Goal: Task Accomplishment & Management: Use online tool/utility

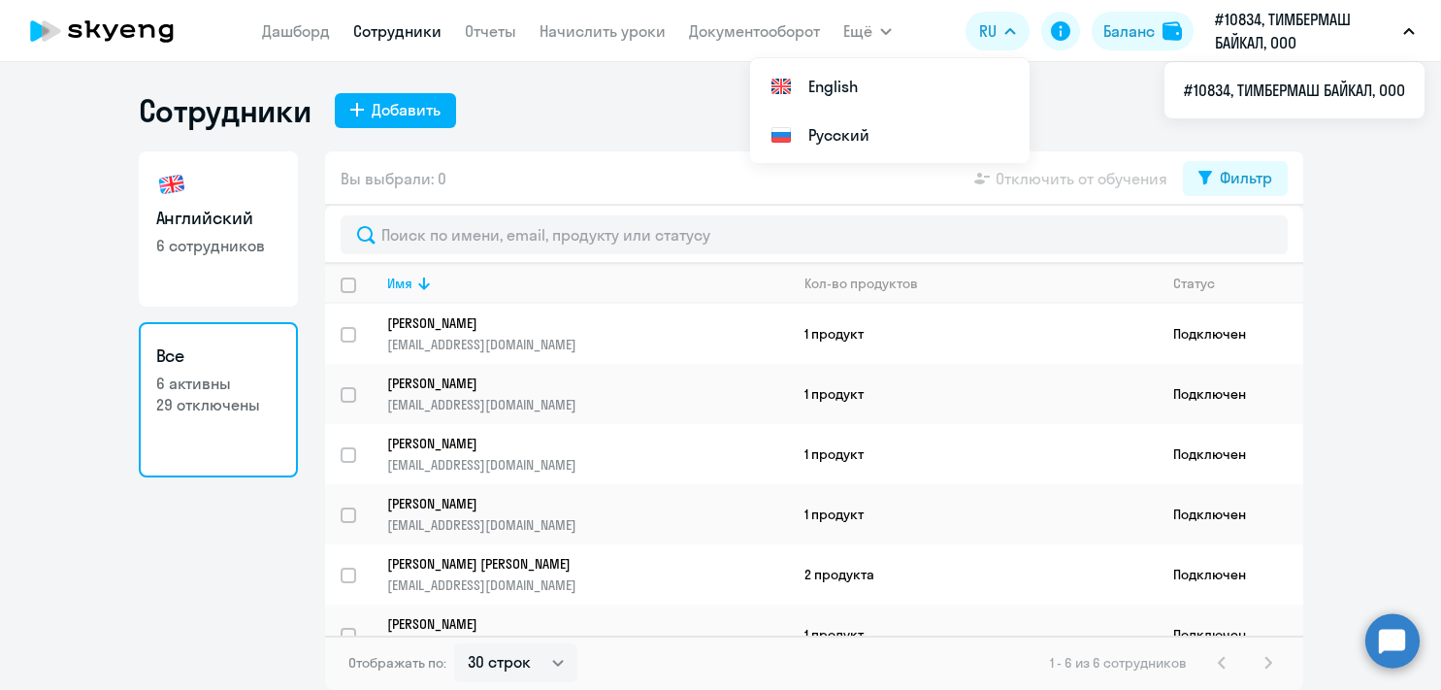
select select "30"
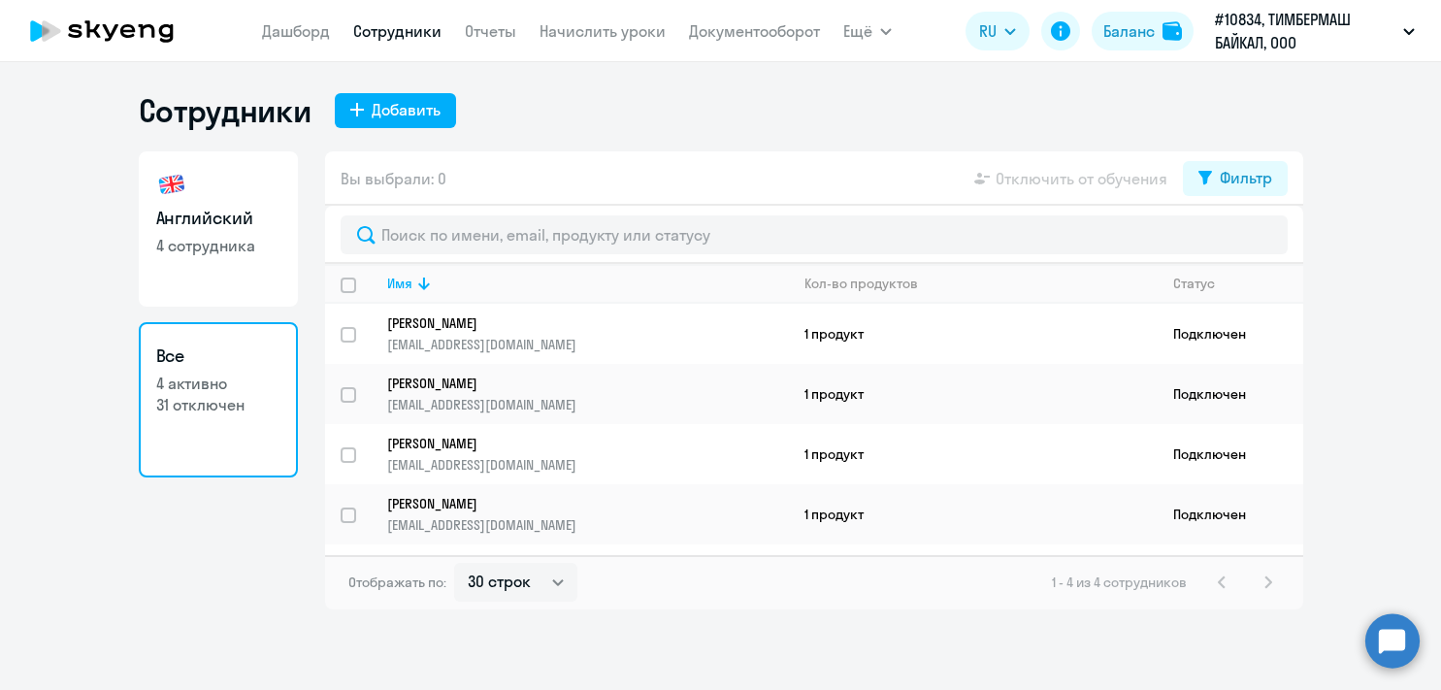
select select "30"
click at [587, 33] on link "Начислить уроки" at bounding box center [602, 30] width 126 height 19
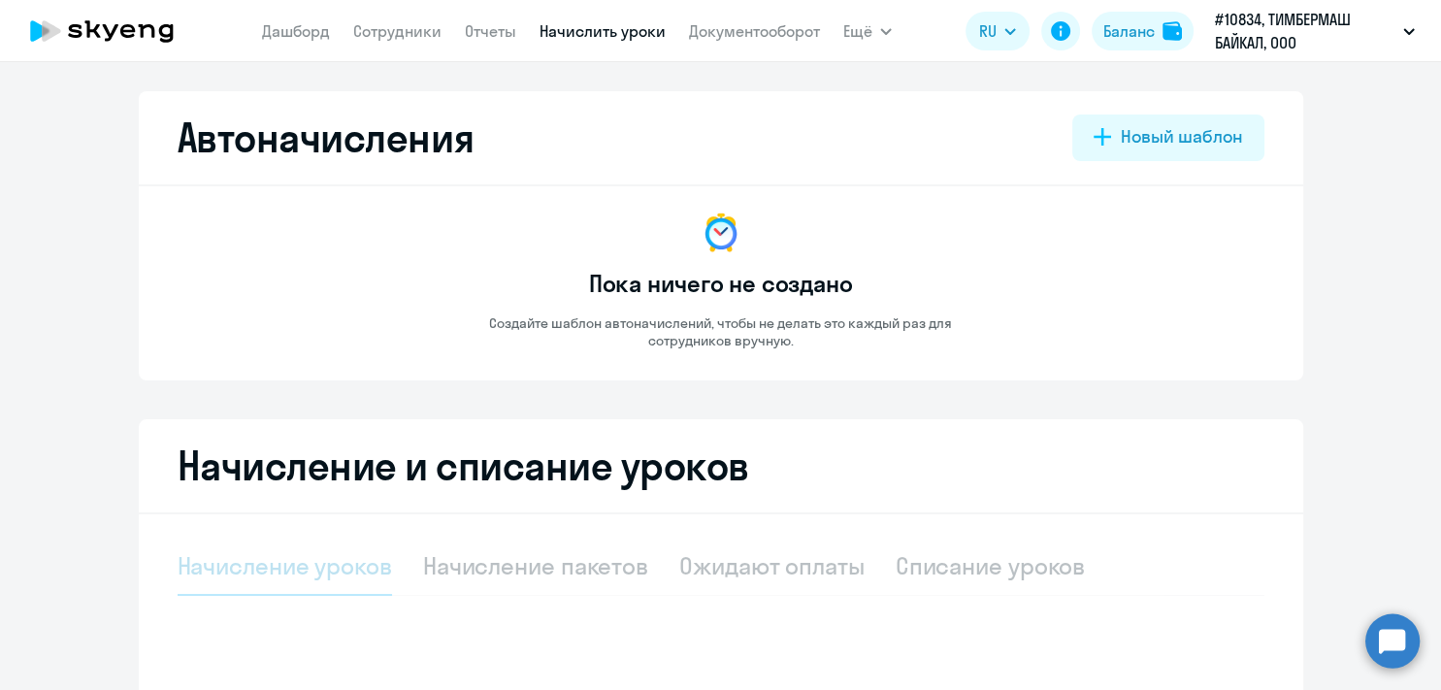
select select "10"
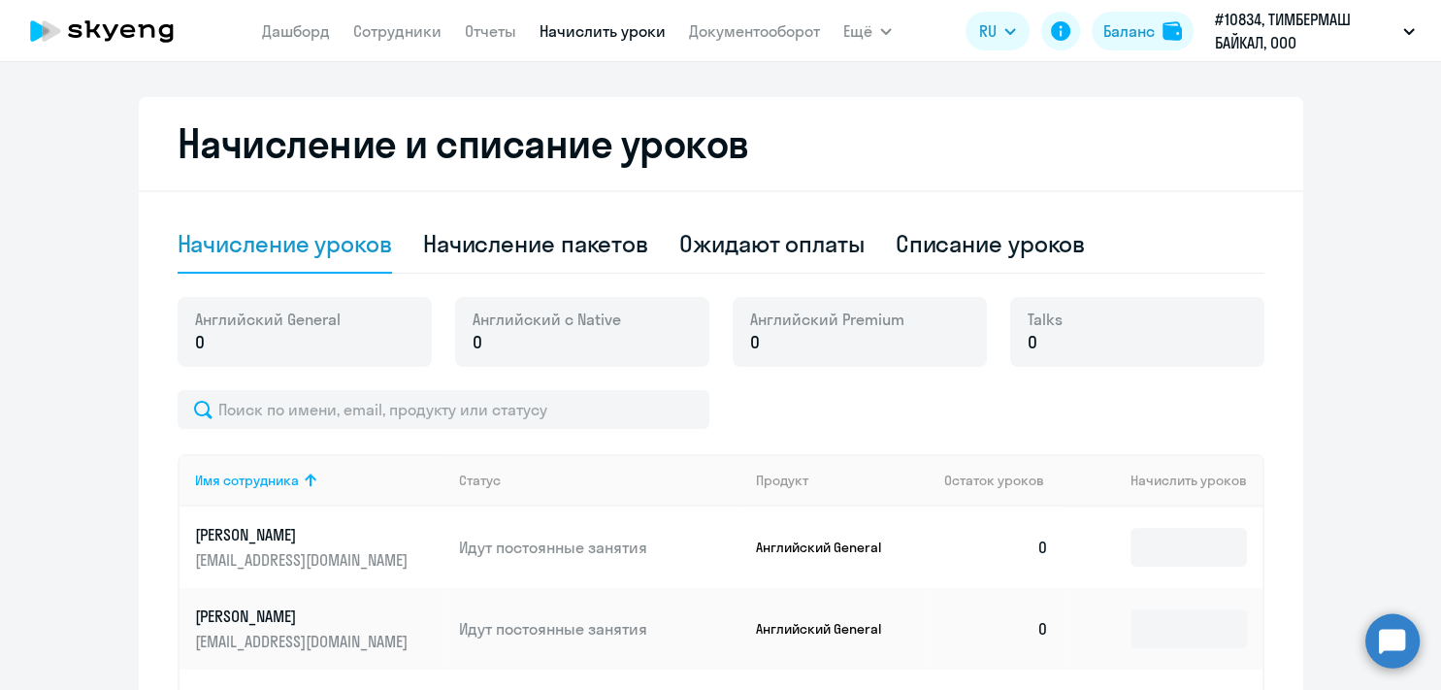
scroll to position [125, 0]
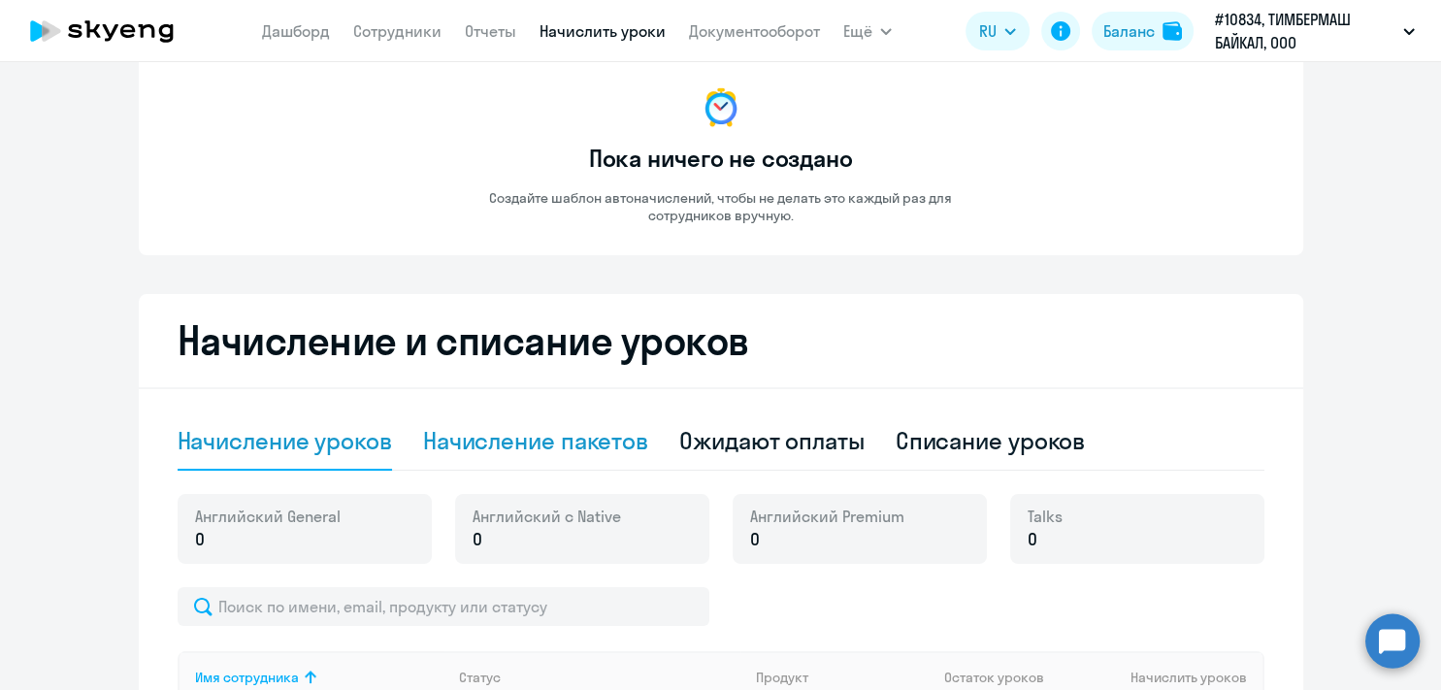
click at [527, 443] on div "Начисление пакетов" at bounding box center [535, 440] width 225 height 31
select select "10"
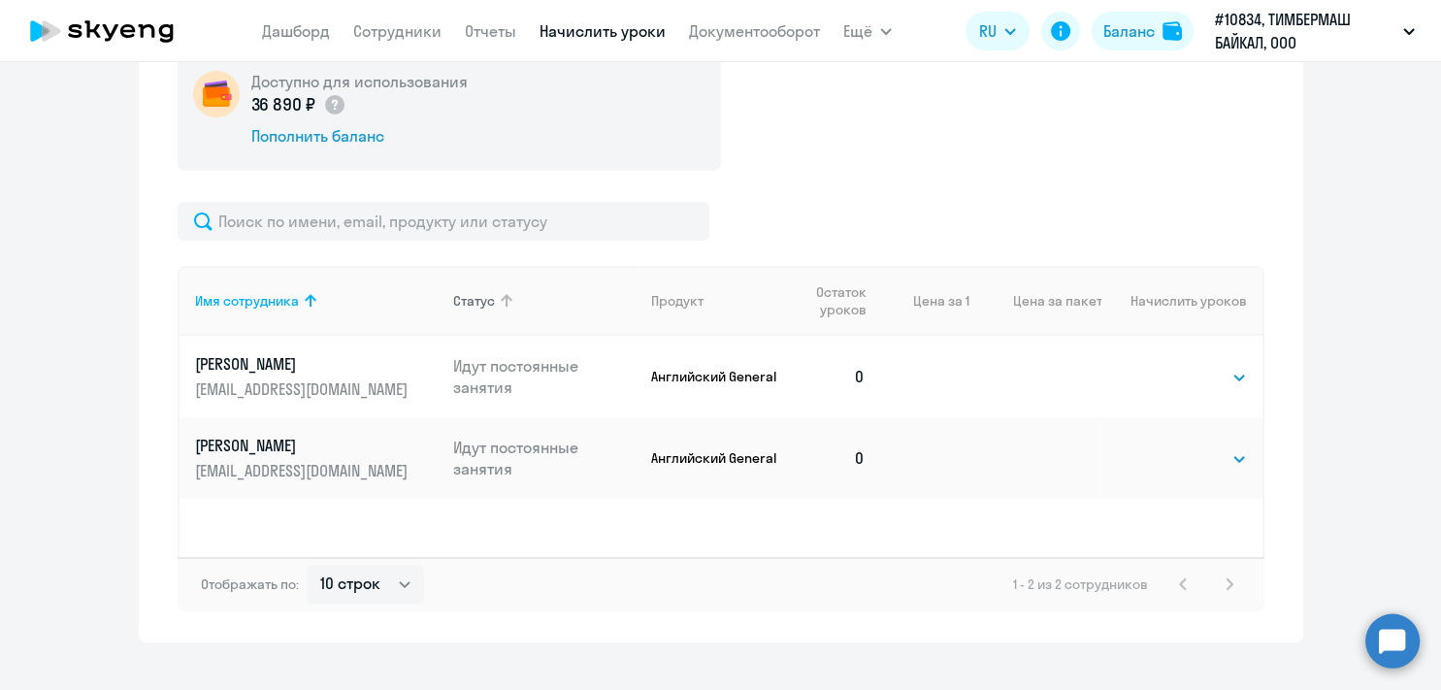
scroll to position [602, 0]
